Goal: Task Accomplishment & Management: Manage account settings

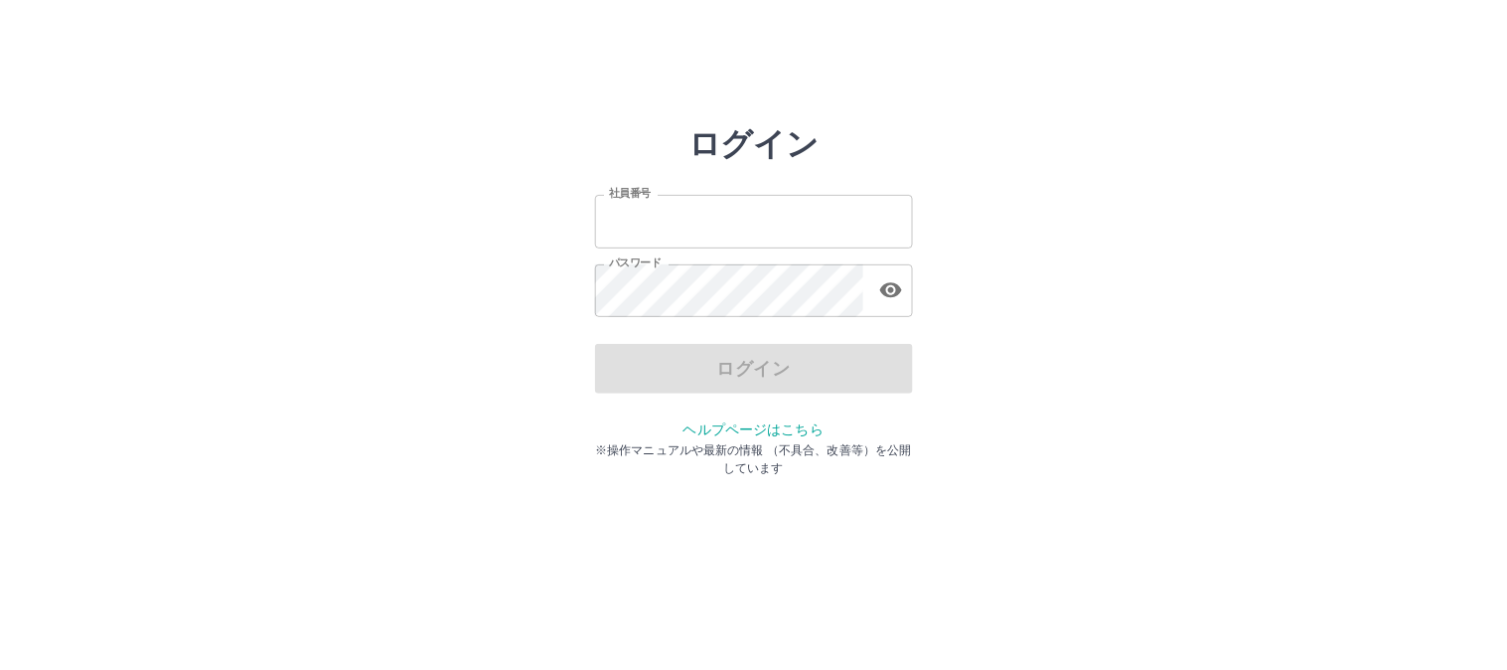
type input "*******"
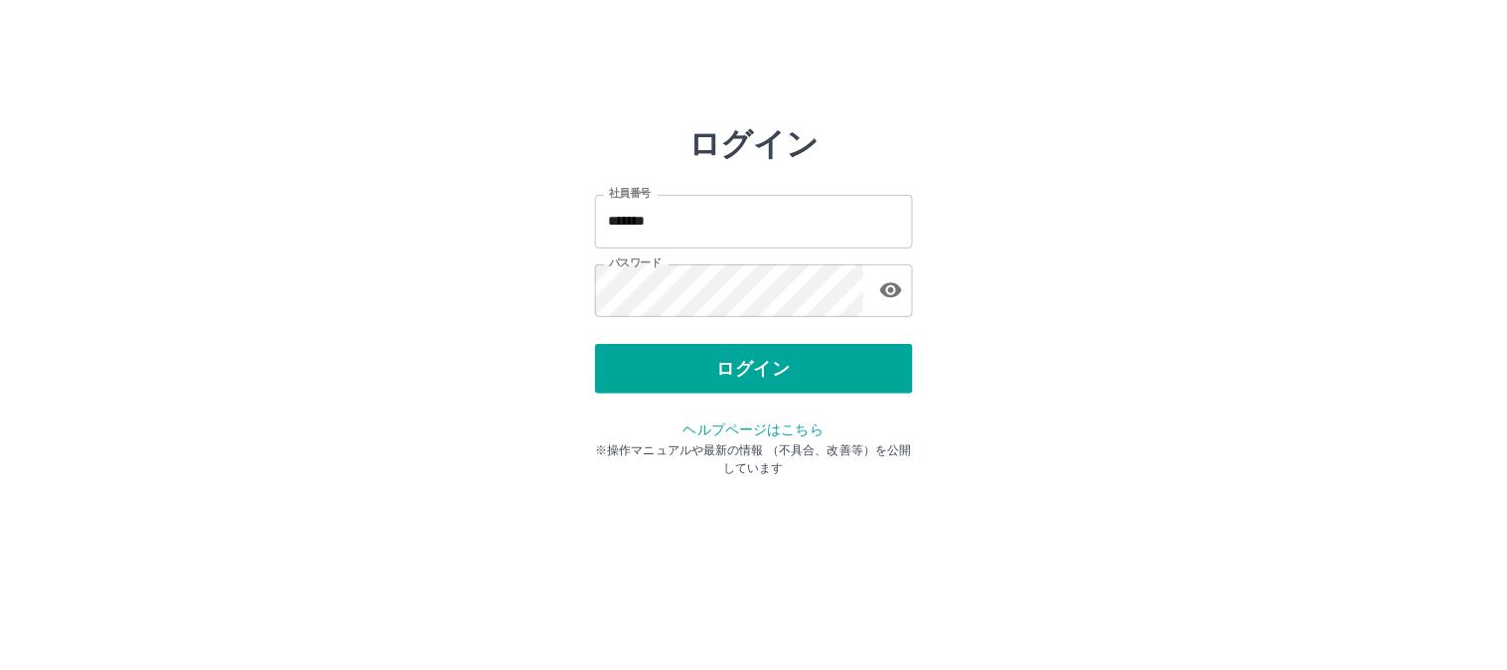
click at [737, 387] on div "ログイン" at bounding box center [754, 369] width 318 height 50
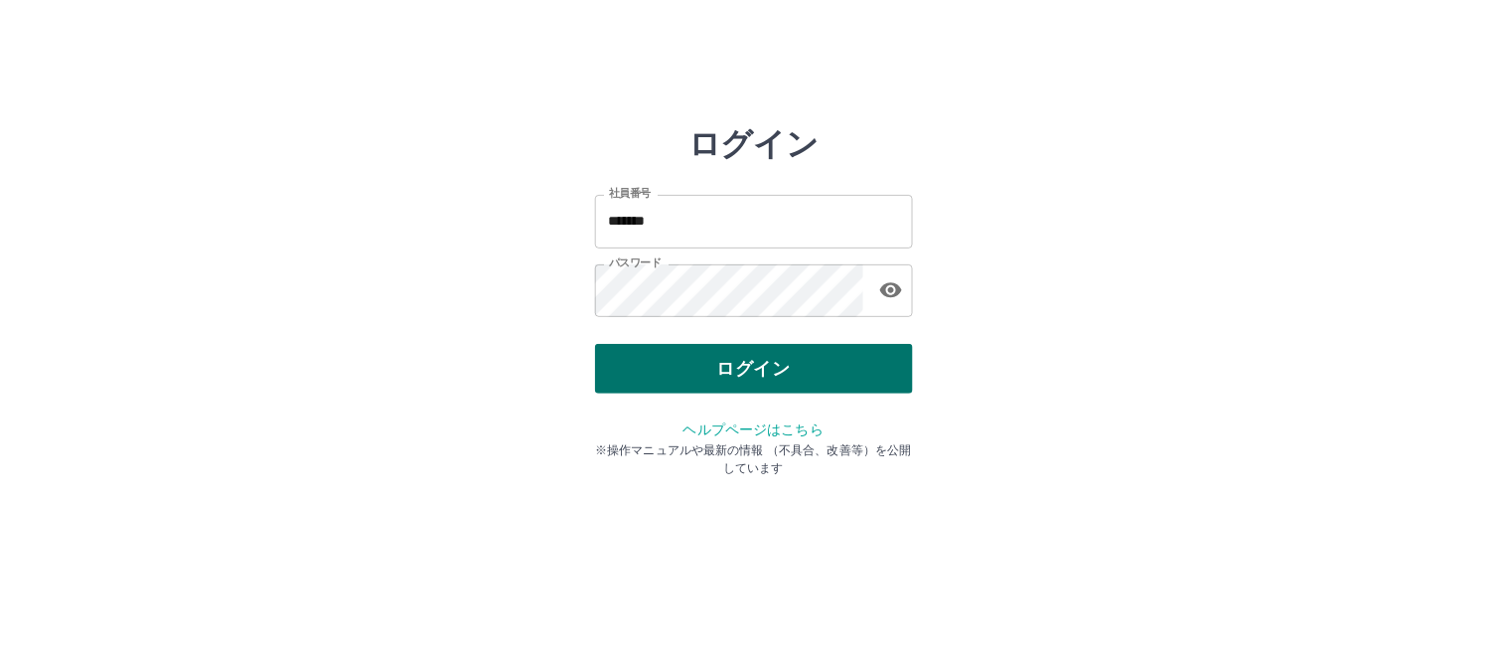
click at [747, 379] on button "ログイン" at bounding box center [754, 369] width 318 height 50
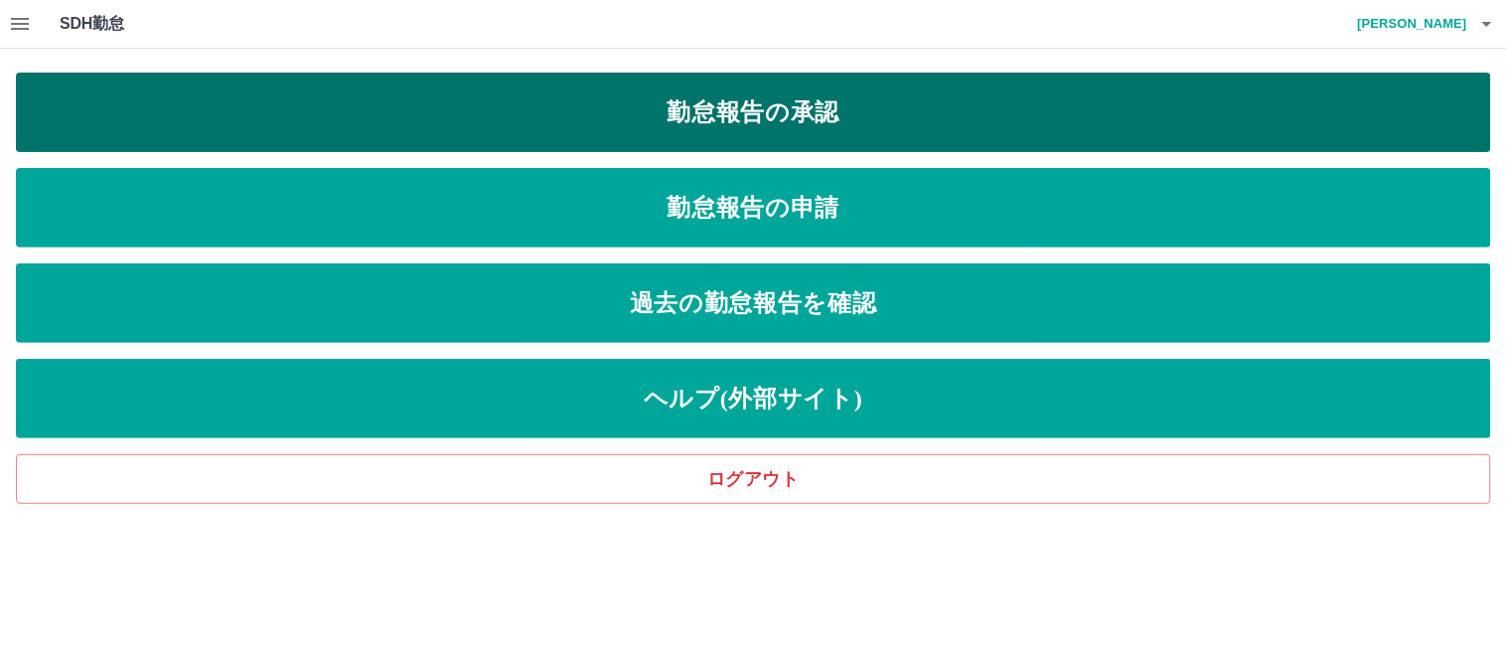
click at [789, 123] on link "勤怠報告の承認" at bounding box center [753, 112] width 1475 height 79
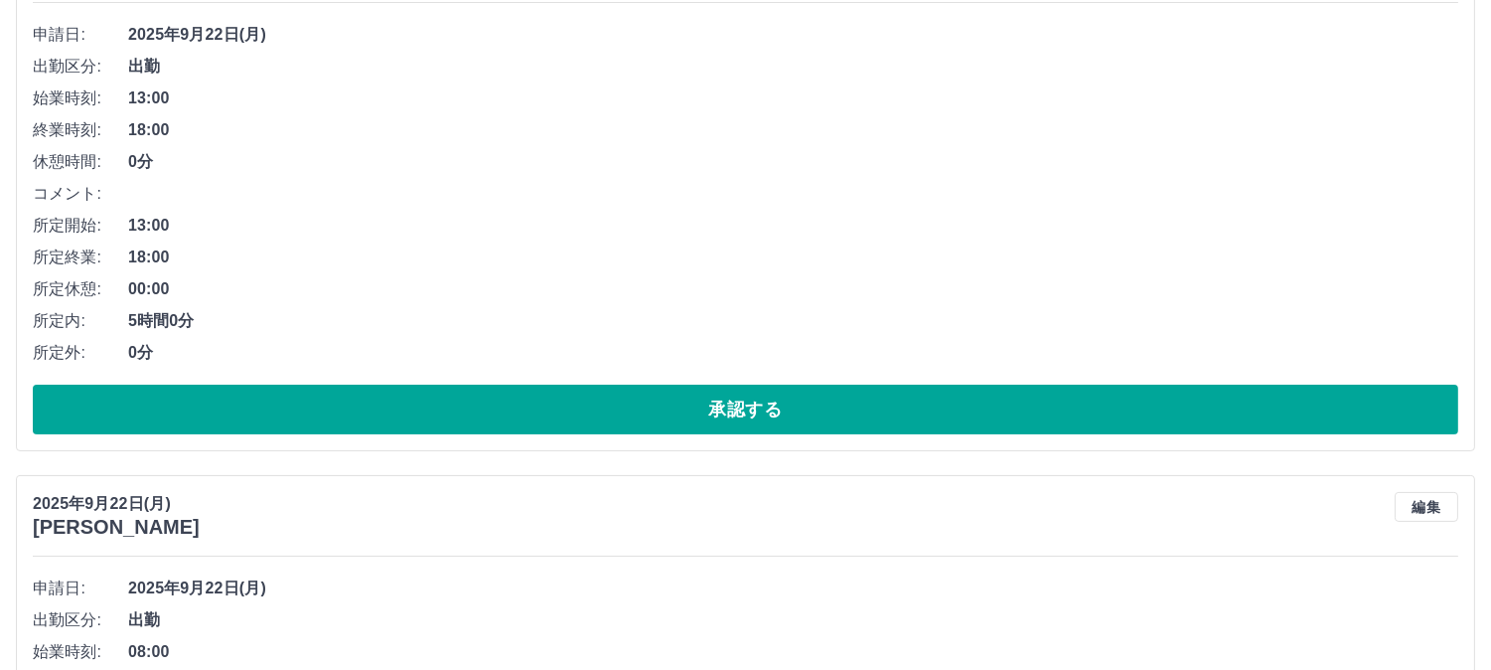
scroll to position [772, 0]
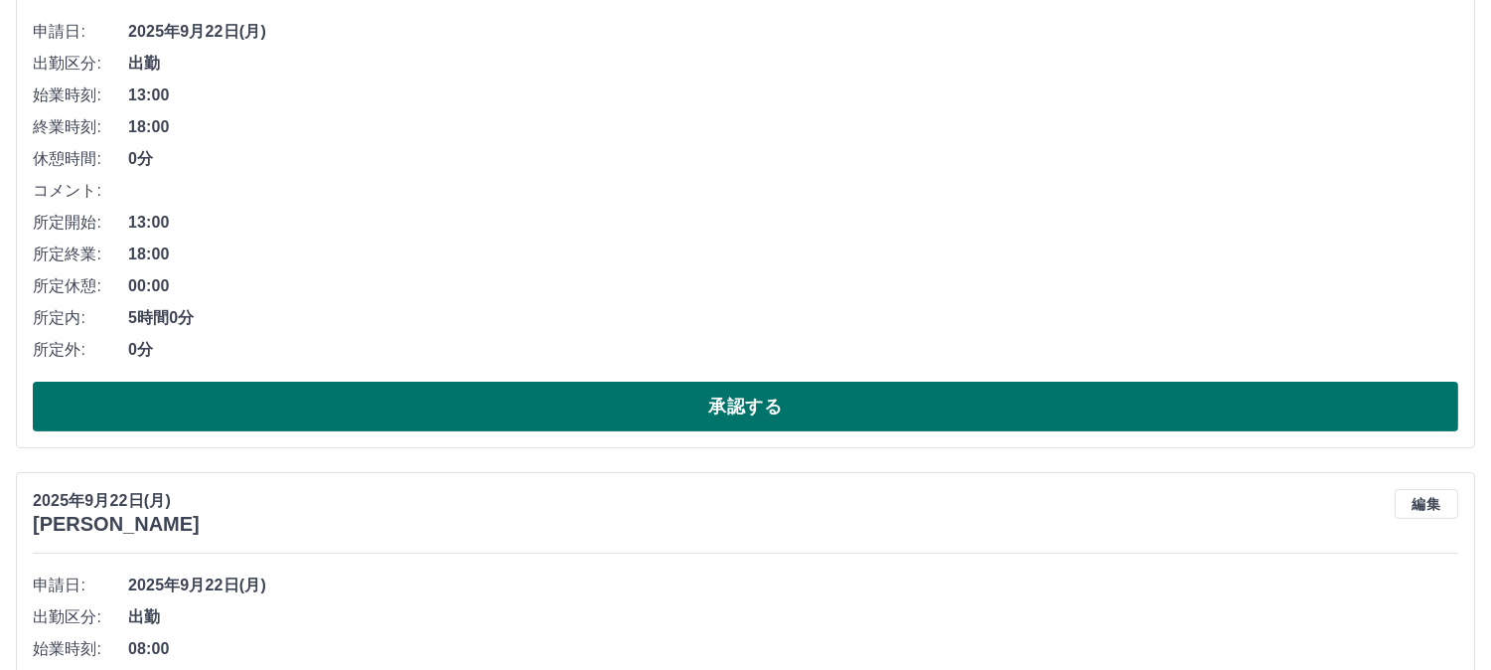
click at [359, 413] on button "承認する" at bounding box center [746, 406] width 1426 height 50
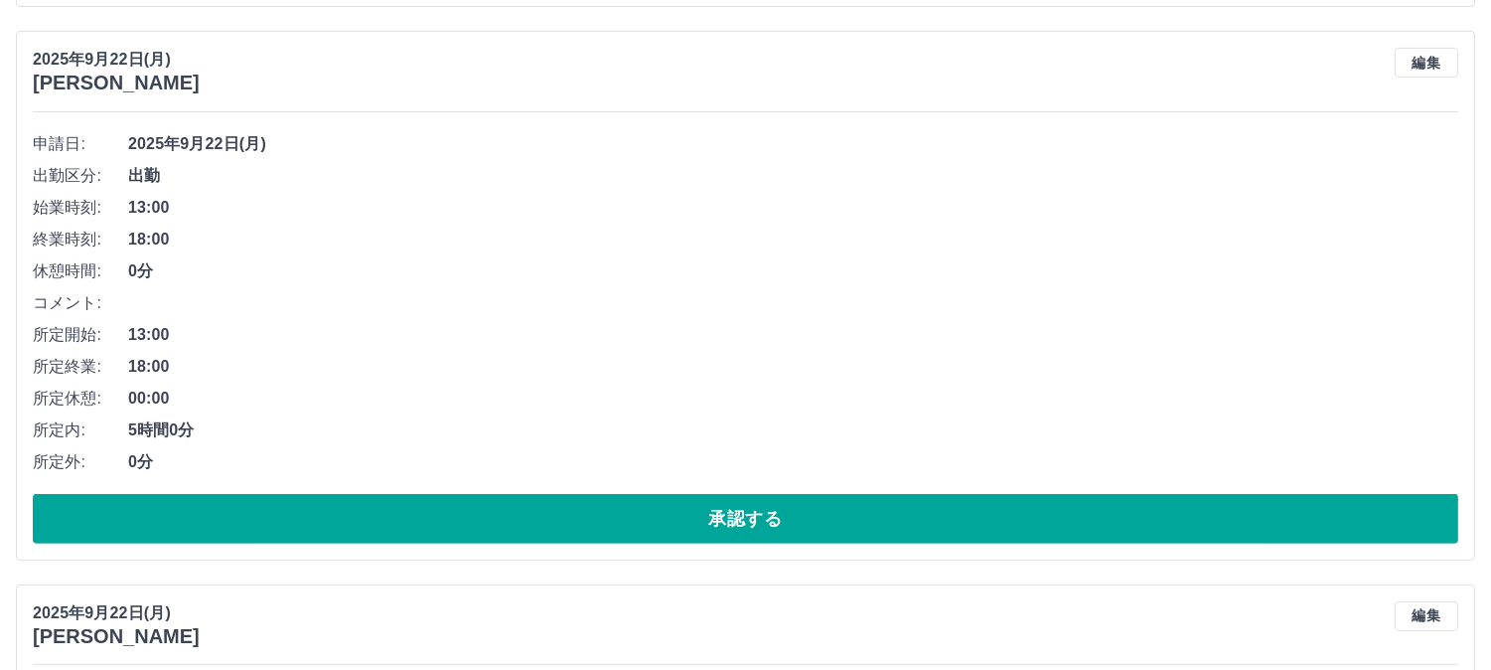
scroll to position [1323, 0]
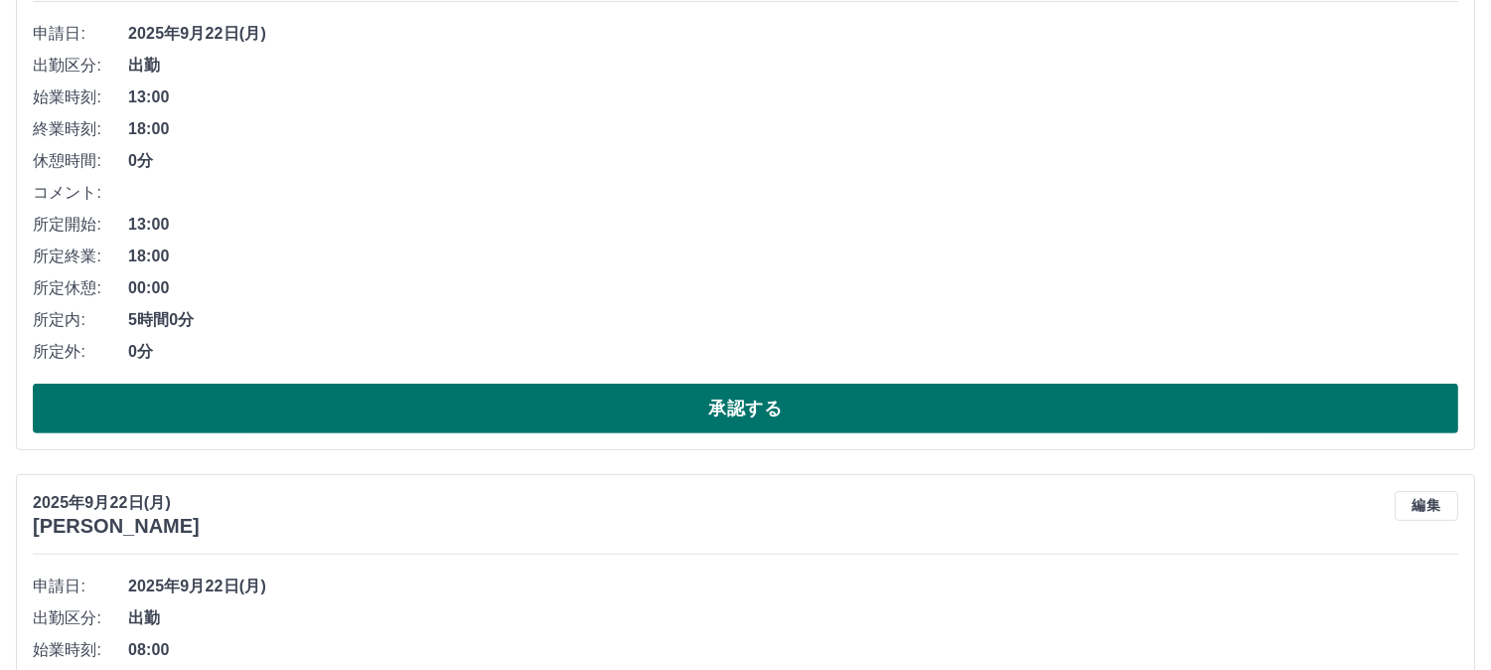
click at [544, 423] on button "承認する" at bounding box center [746, 408] width 1426 height 50
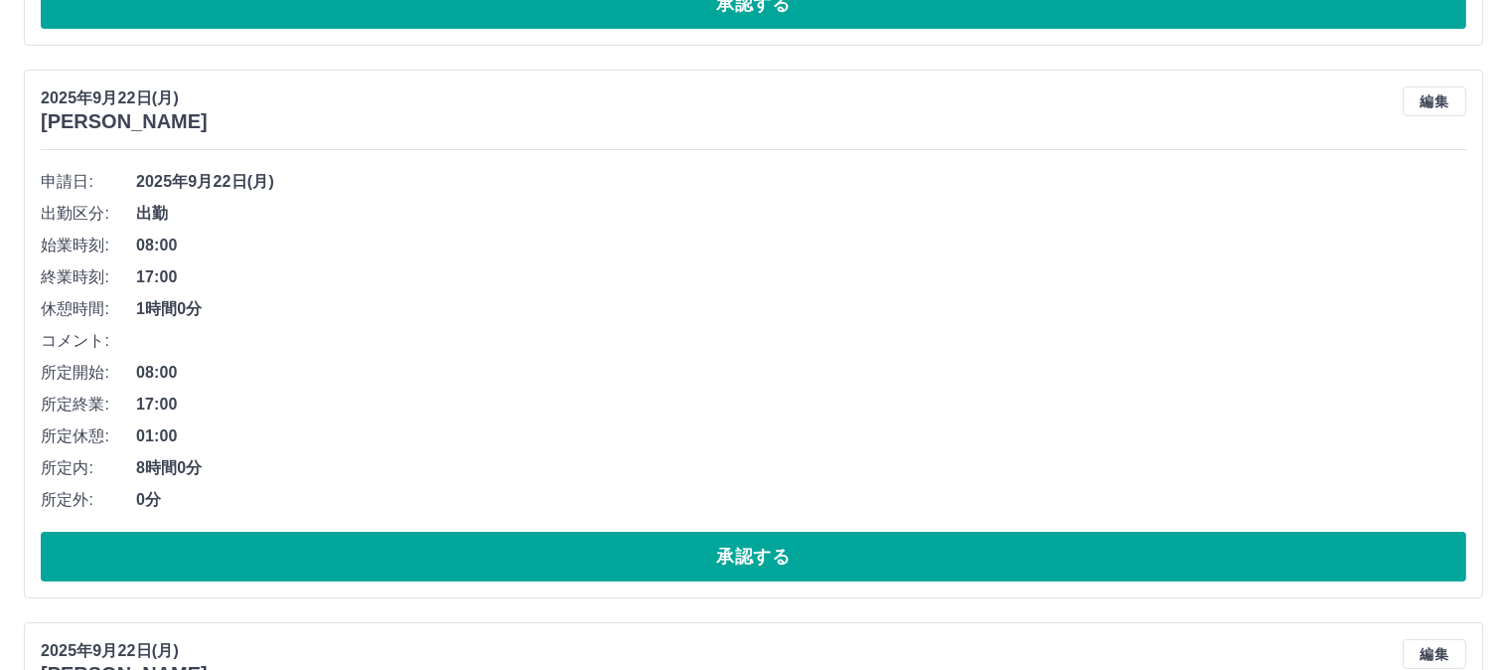
scroll to position [0, 0]
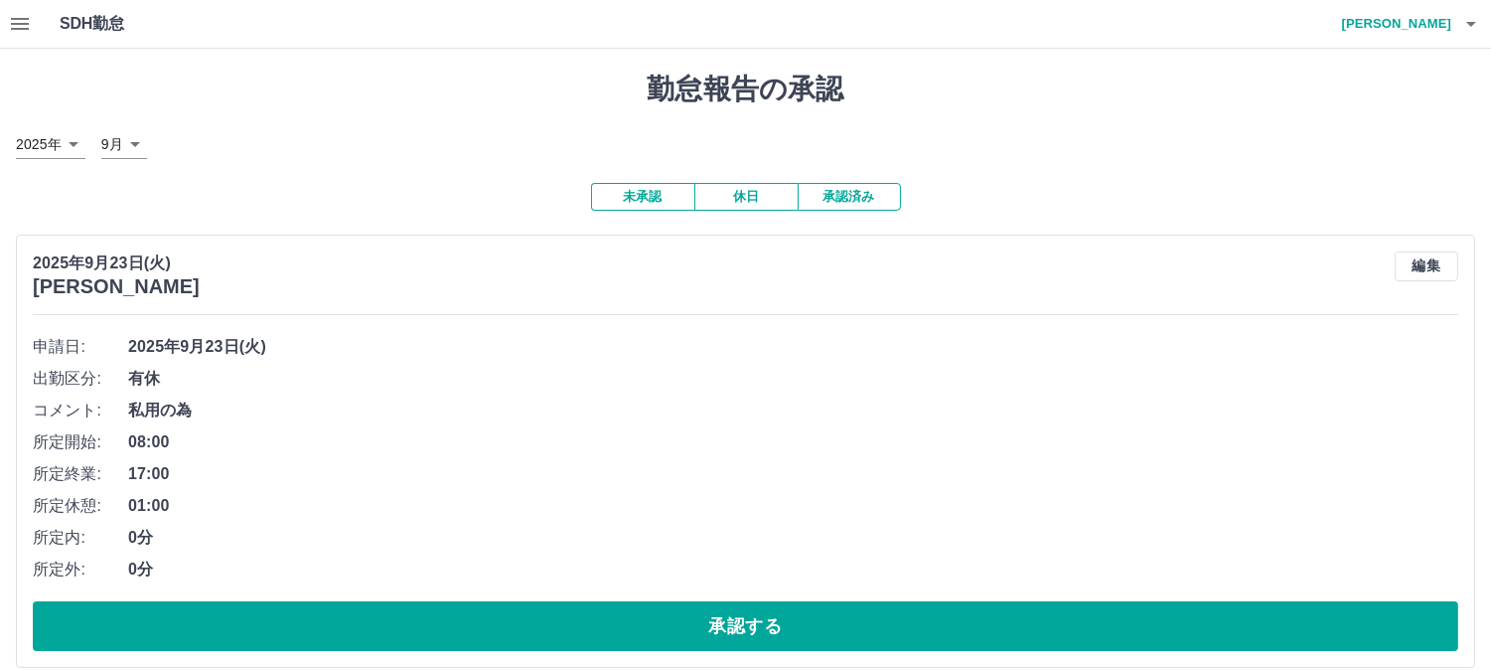
click at [765, 203] on button "休日" at bounding box center [745, 197] width 103 height 28
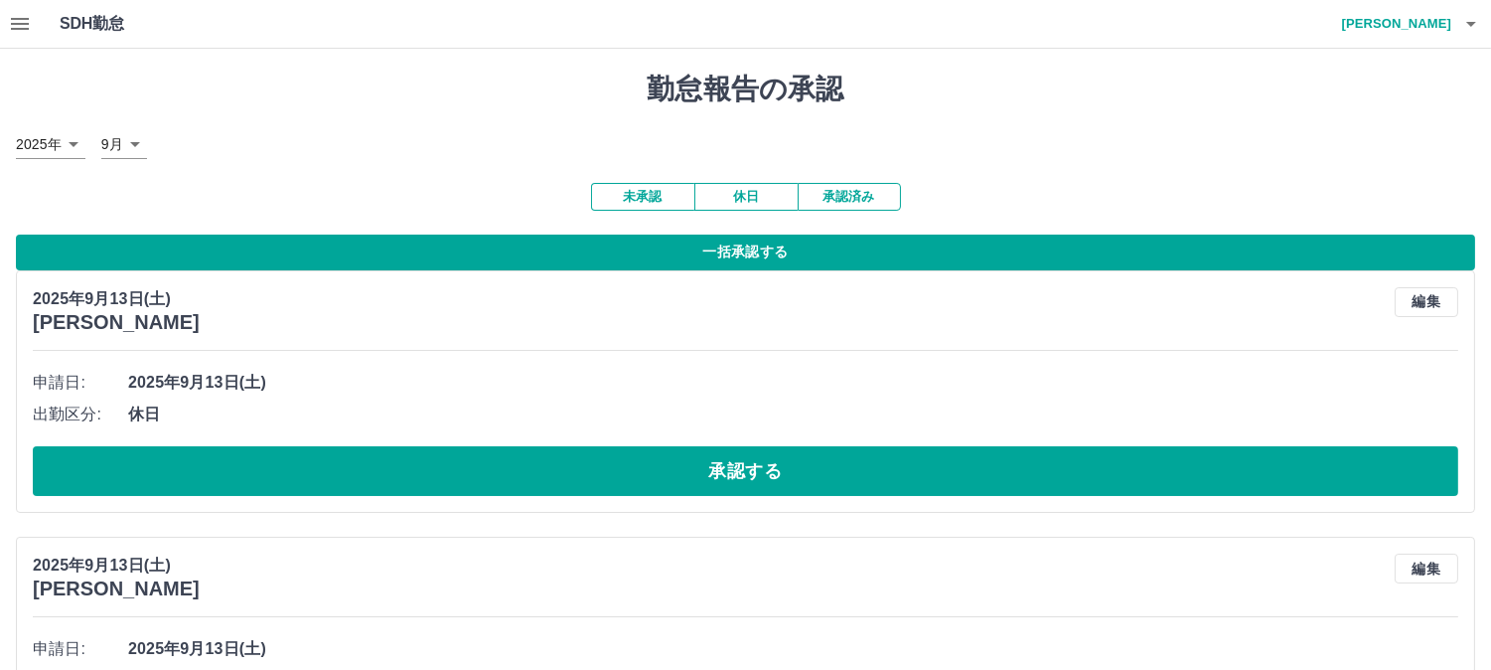
click at [1398, 23] on h4 "梨本　悦子" at bounding box center [1391, 24] width 119 height 48
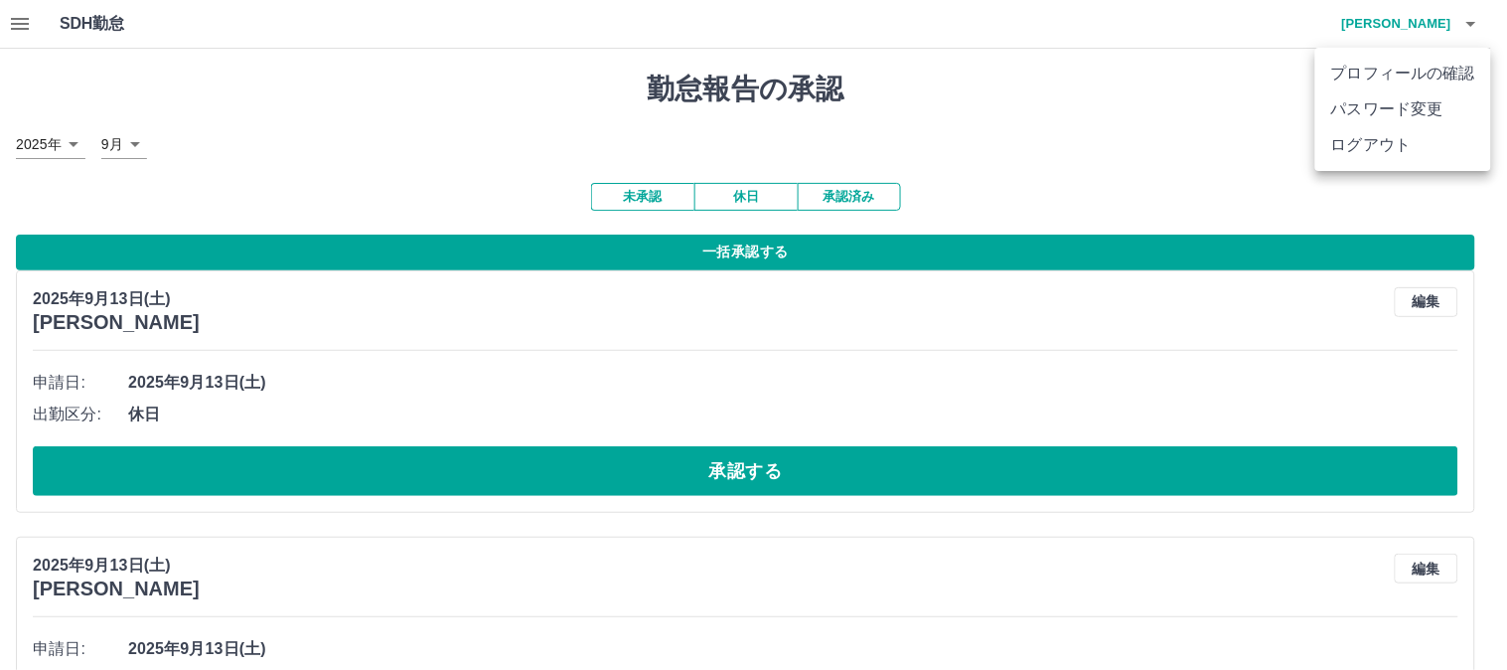
click at [1407, 142] on li "ログアウト" at bounding box center [1403, 145] width 176 height 36
